Goal: Task Accomplishment & Management: Manage account settings

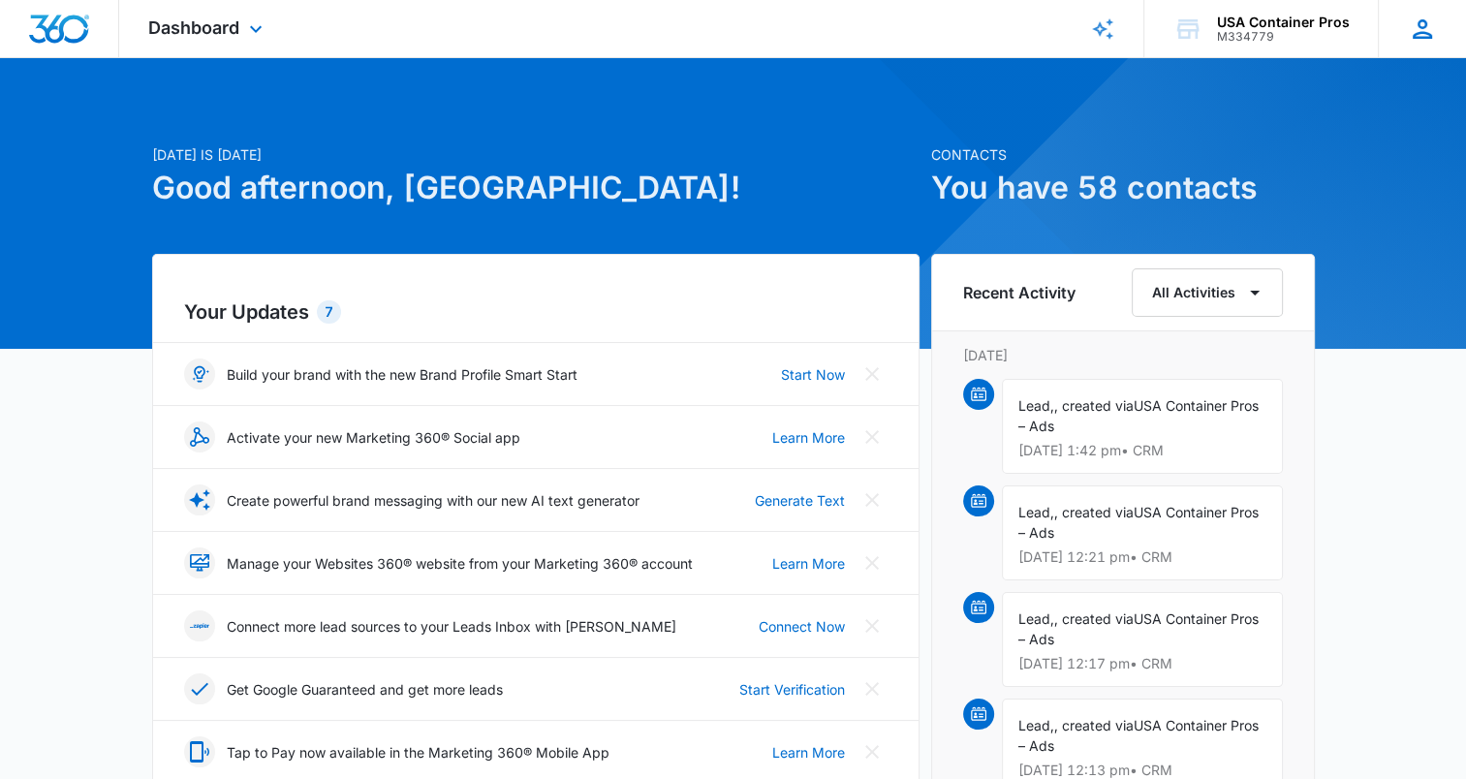
click at [1411, 43] on div "UC USA Container Pros [EMAIL_ADDRESS][DOMAIN_NAME] My Profile Notifications Sup…" at bounding box center [1422, 28] width 88 height 57
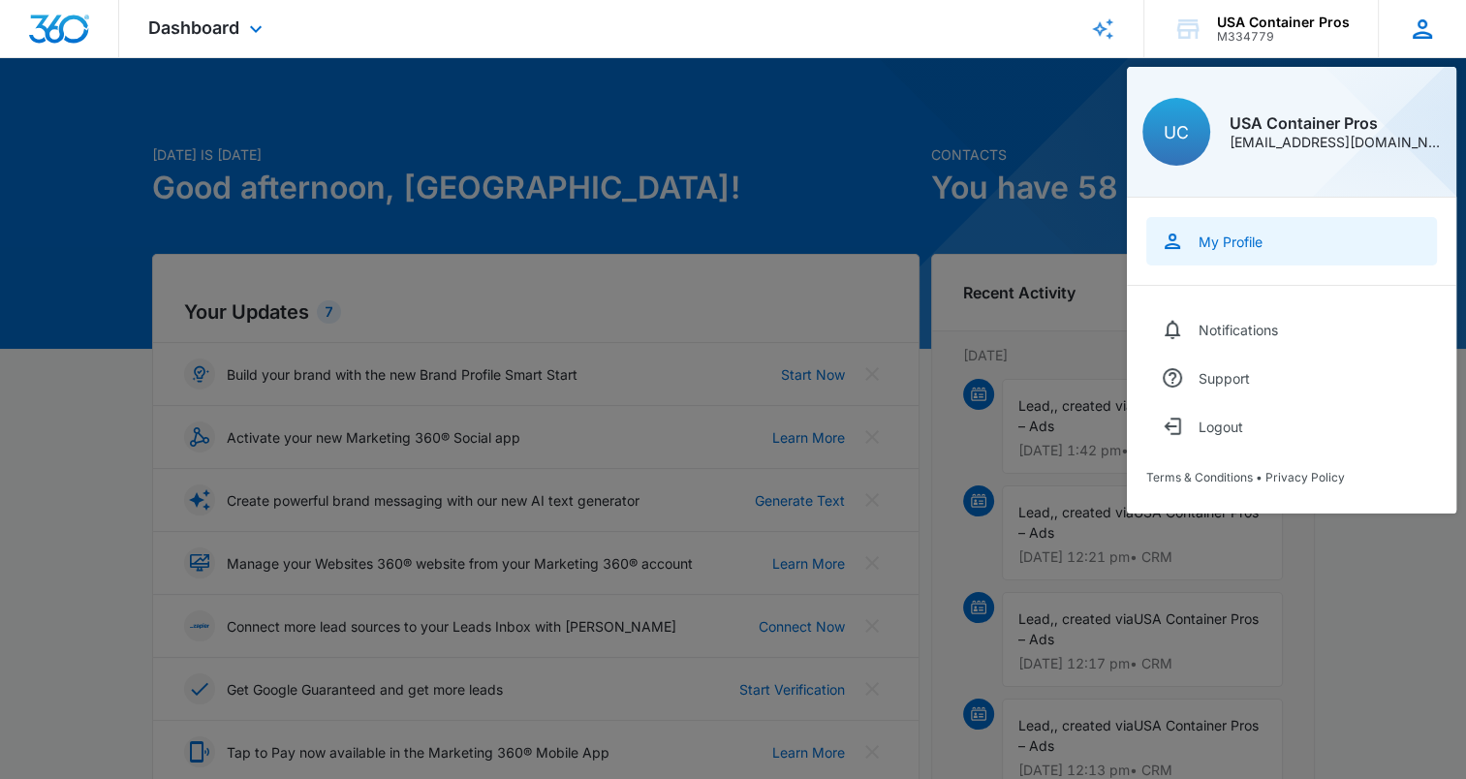
click at [1253, 225] on link "My Profile" at bounding box center [1291, 241] width 291 height 48
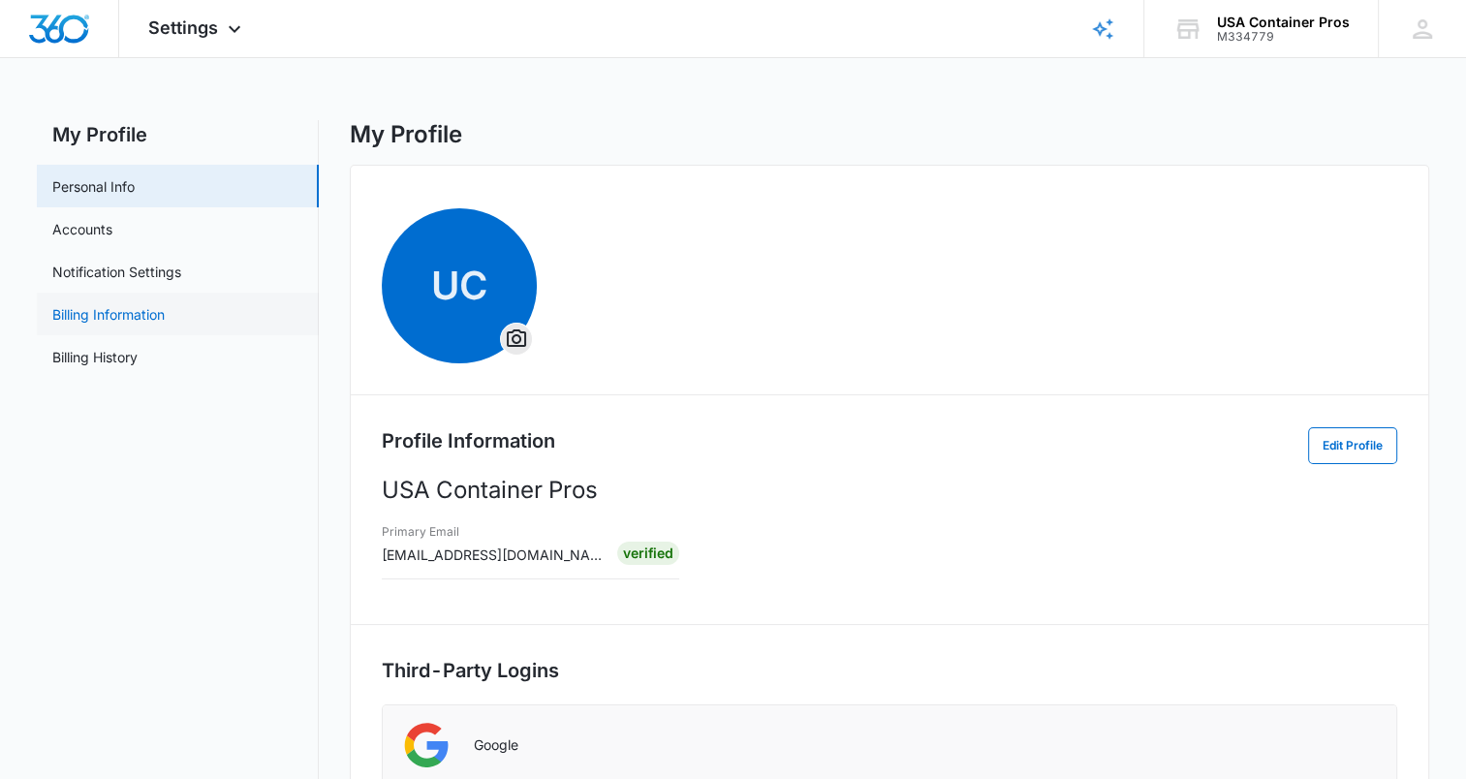
click at [153, 322] on link "Billing Information" at bounding box center [108, 314] width 112 height 20
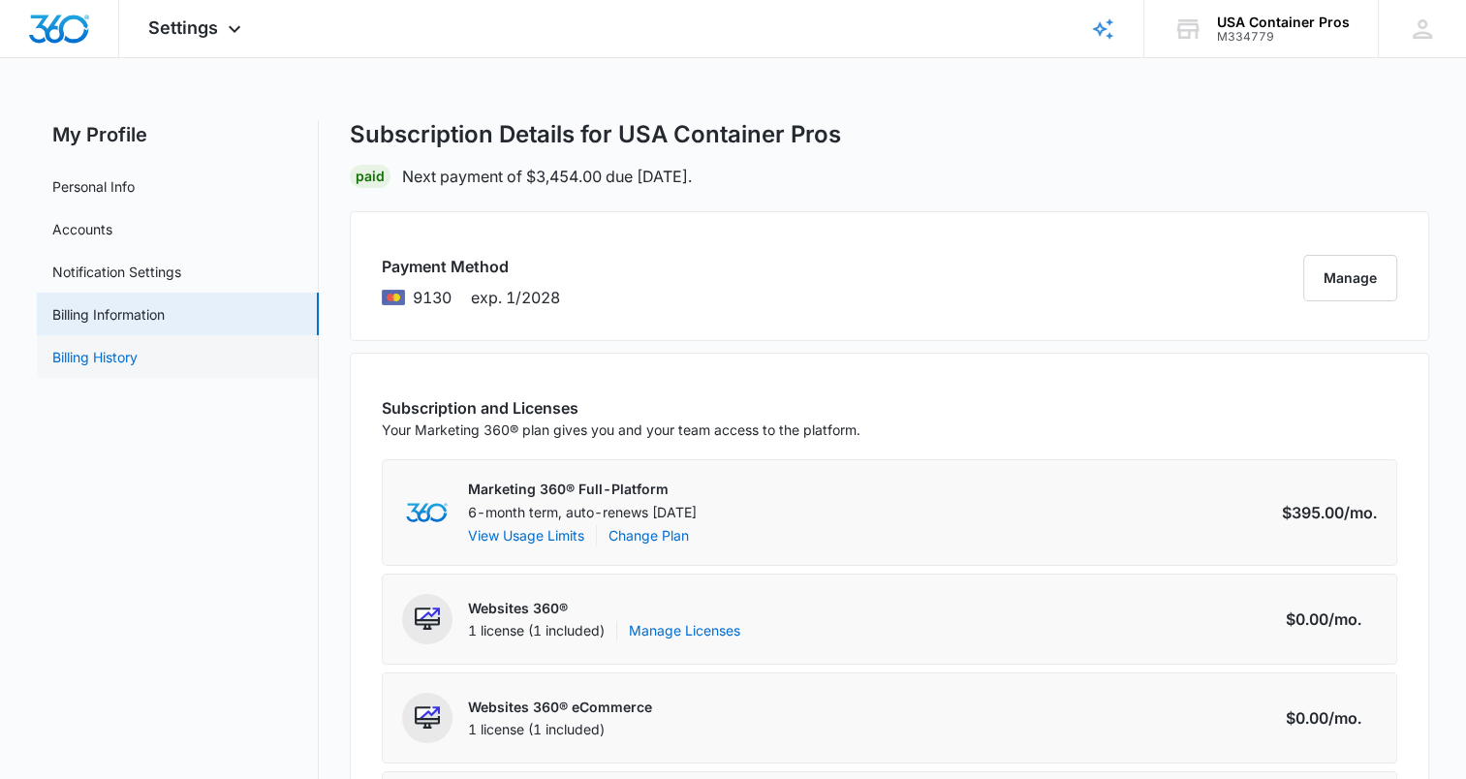
click at [138, 359] on link "Billing History" at bounding box center [94, 357] width 85 height 20
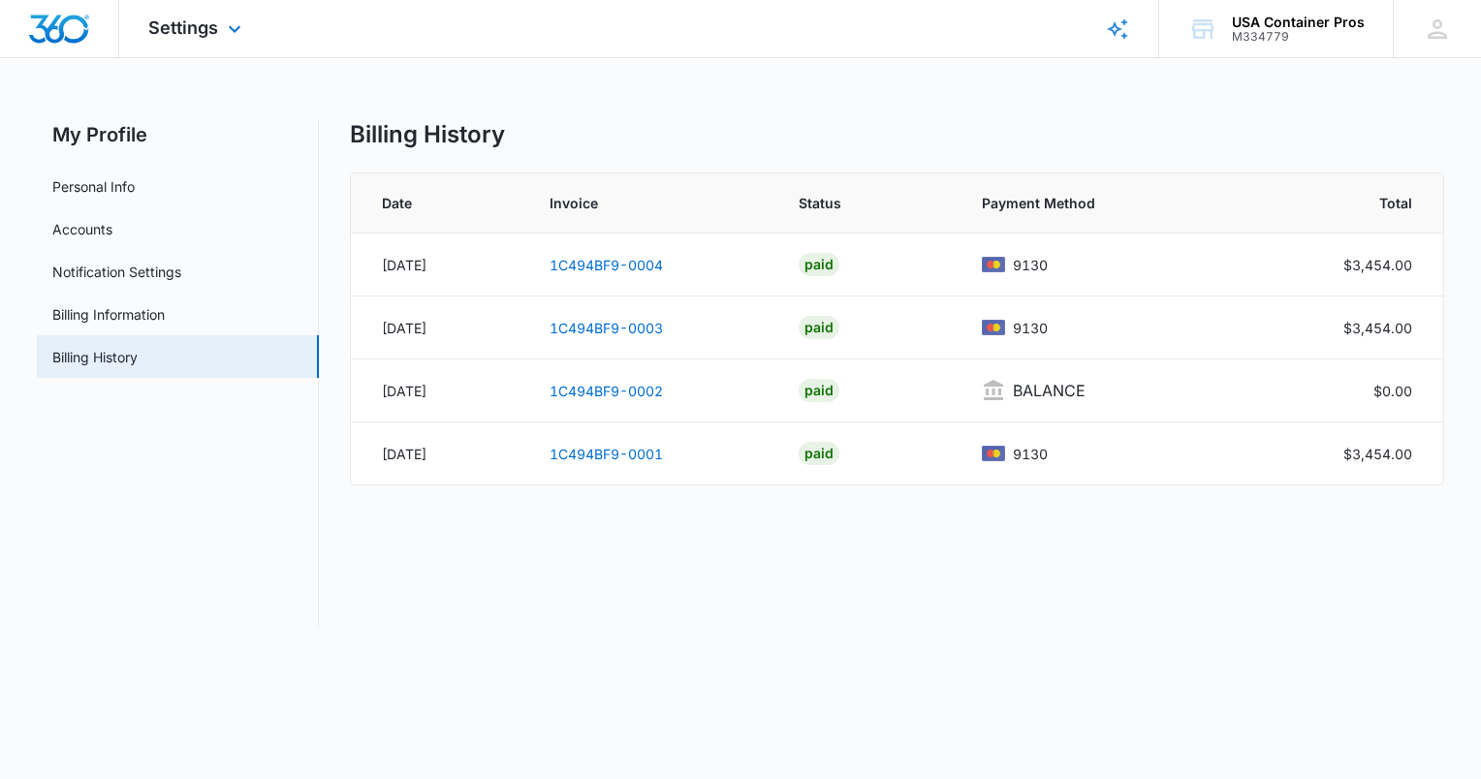
click at [89, 24] on img "Dashboard" at bounding box center [59, 29] width 62 height 29
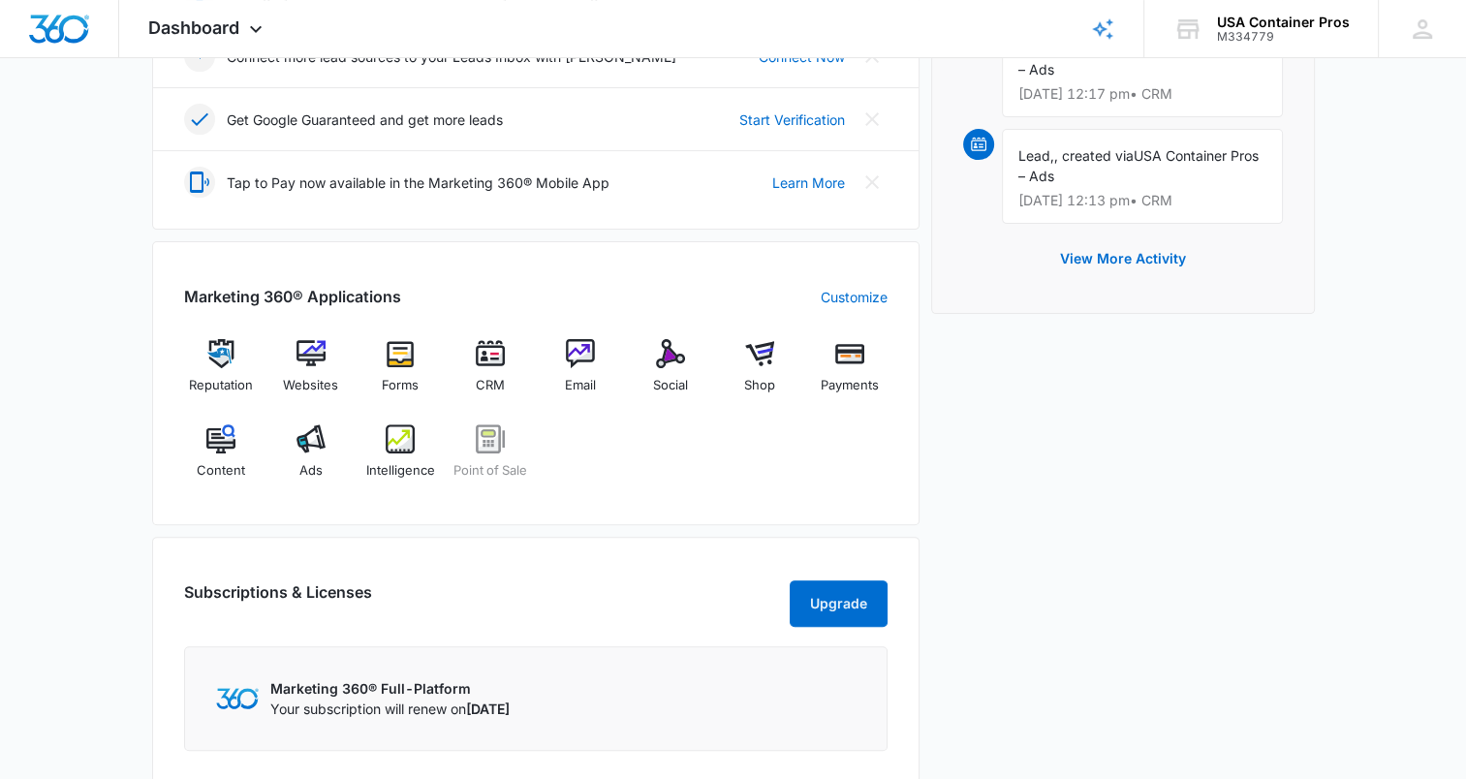
scroll to position [378, 0]
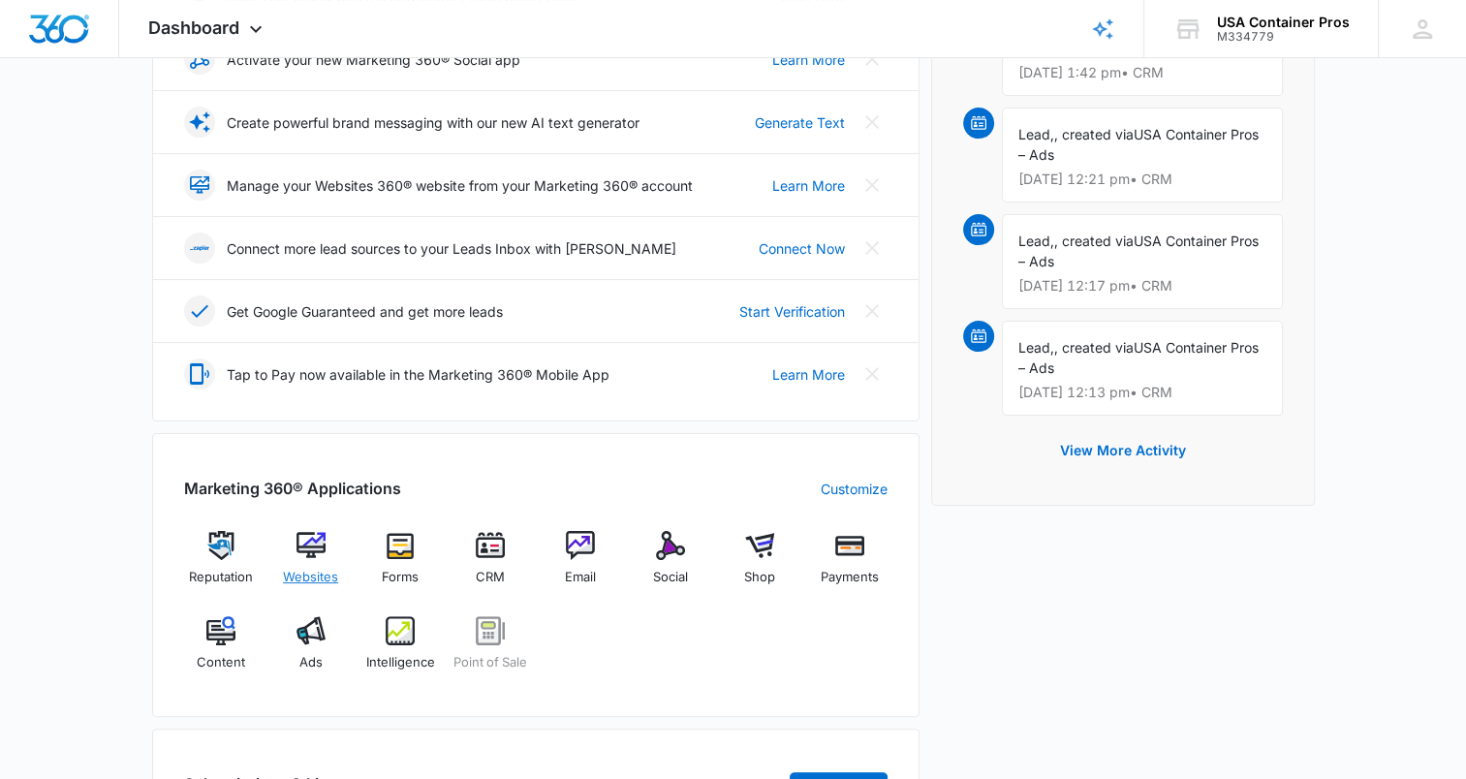
click at [306, 548] on img at bounding box center [311, 545] width 29 height 29
